Goal: Task Accomplishment & Management: Complete application form

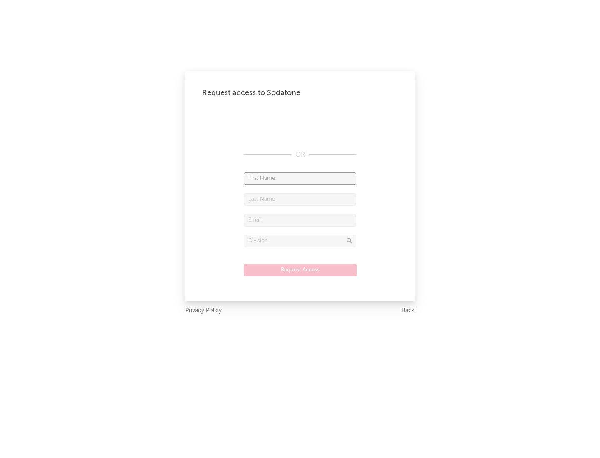
click at [300, 178] on input "text" at bounding box center [300, 179] width 113 height 13
type input "[PERSON_NAME]"
click at [300, 199] on input "text" at bounding box center [300, 199] width 113 height 13
type input "[PERSON_NAME]"
click at [300, 220] on input "text" at bounding box center [300, 220] width 113 height 13
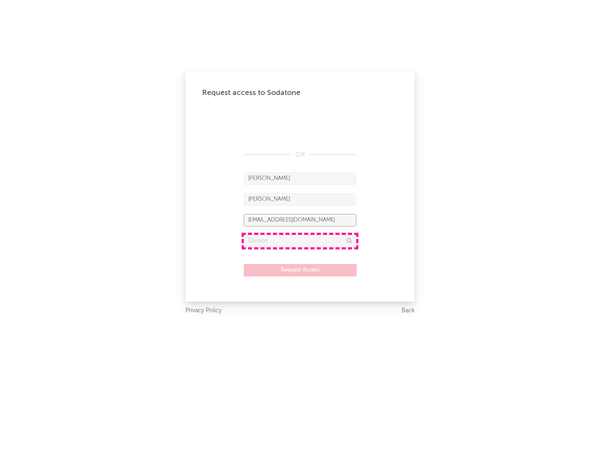
type input "[EMAIL_ADDRESS][DOMAIN_NAME]"
click at [300, 241] on input "text" at bounding box center [300, 241] width 113 height 13
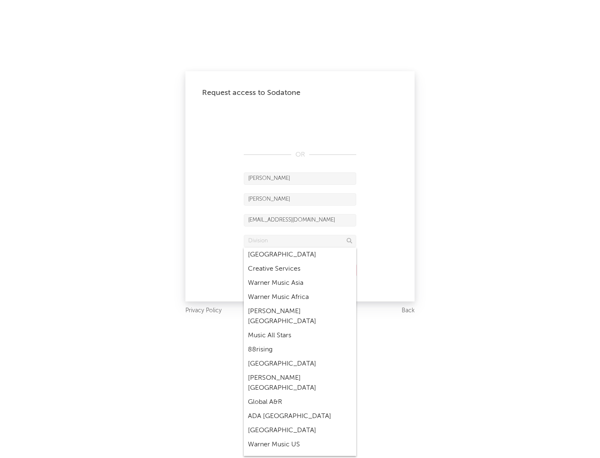
click at [300, 329] on div "Music All Stars" at bounding box center [300, 336] width 113 height 14
type input "Music All Stars"
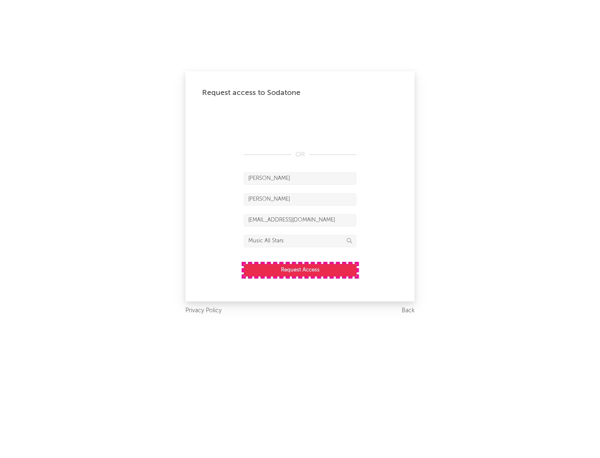
click at [300, 270] on button "Request Access" at bounding box center [300, 270] width 113 height 13
